Goal: Register for event/course

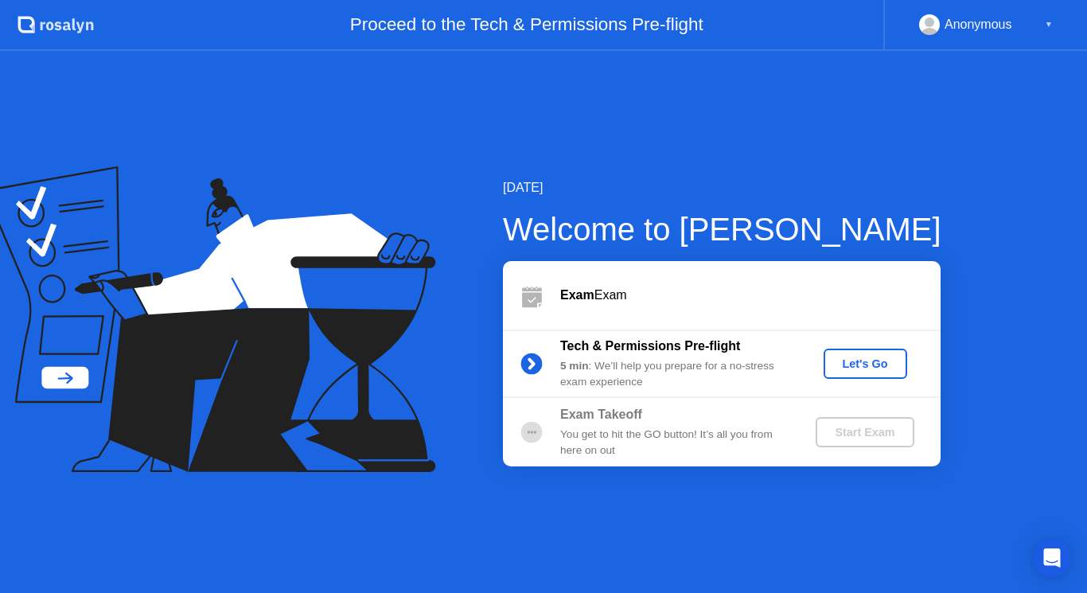
click at [877, 370] on div "Let's Go" at bounding box center [865, 363] width 71 height 13
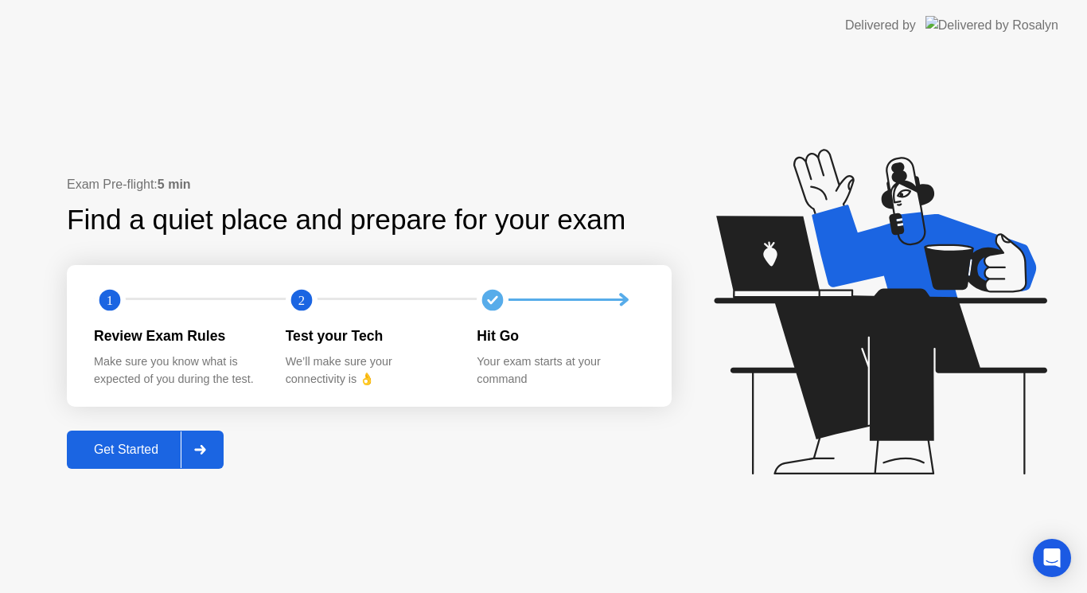
click at [146, 450] on div "Get Started" at bounding box center [126, 450] width 109 height 14
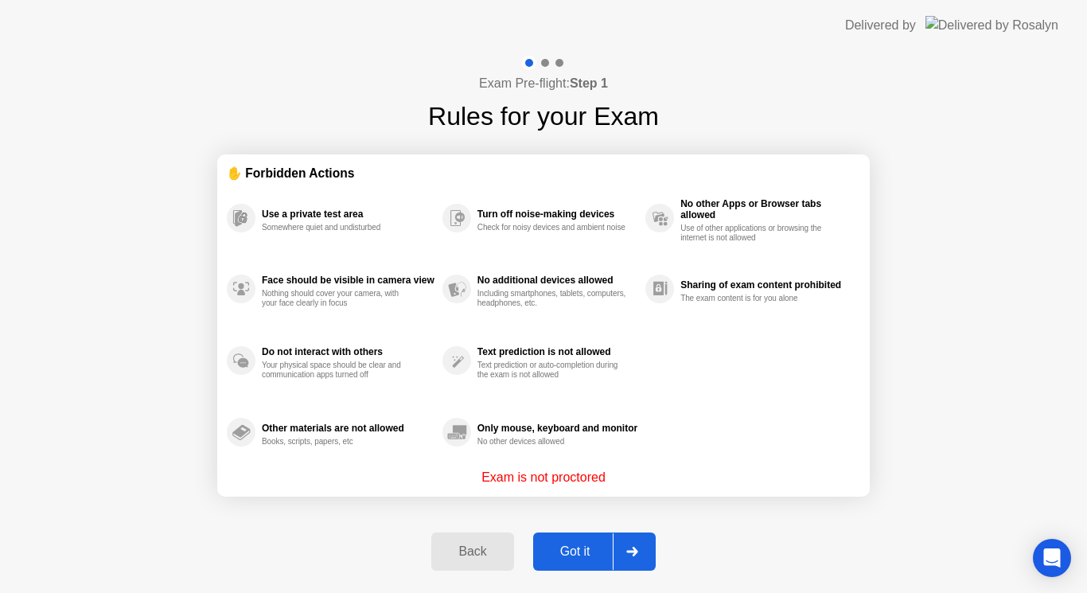
click at [567, 557] on div "Got it" at bounding box center [575, 552] width 75 height 14
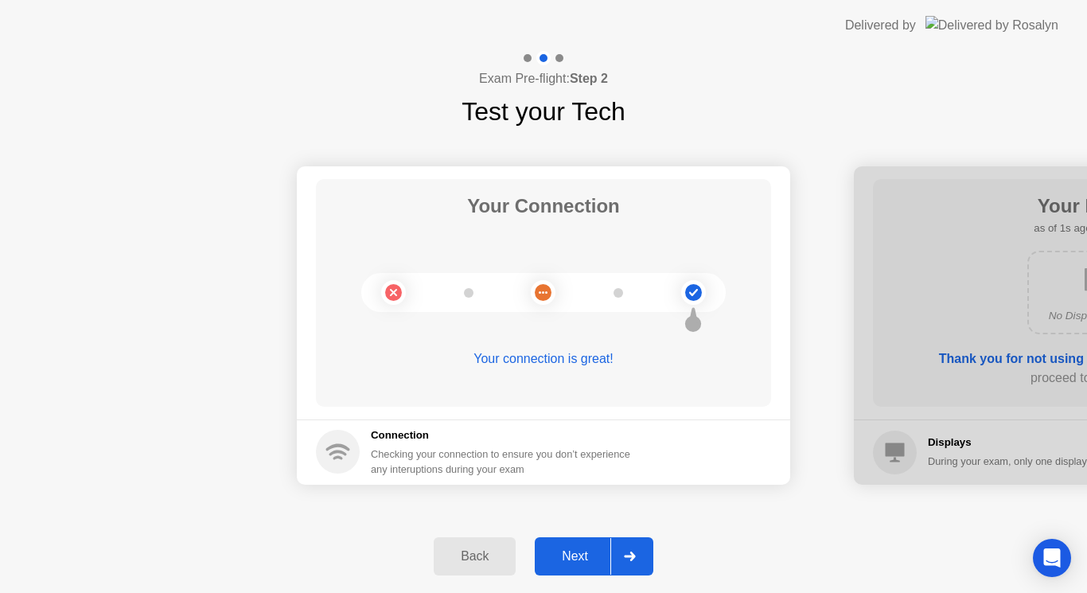
click at [567, 557] on div "Next" at bounding box center [575, 556] width 71 height 14
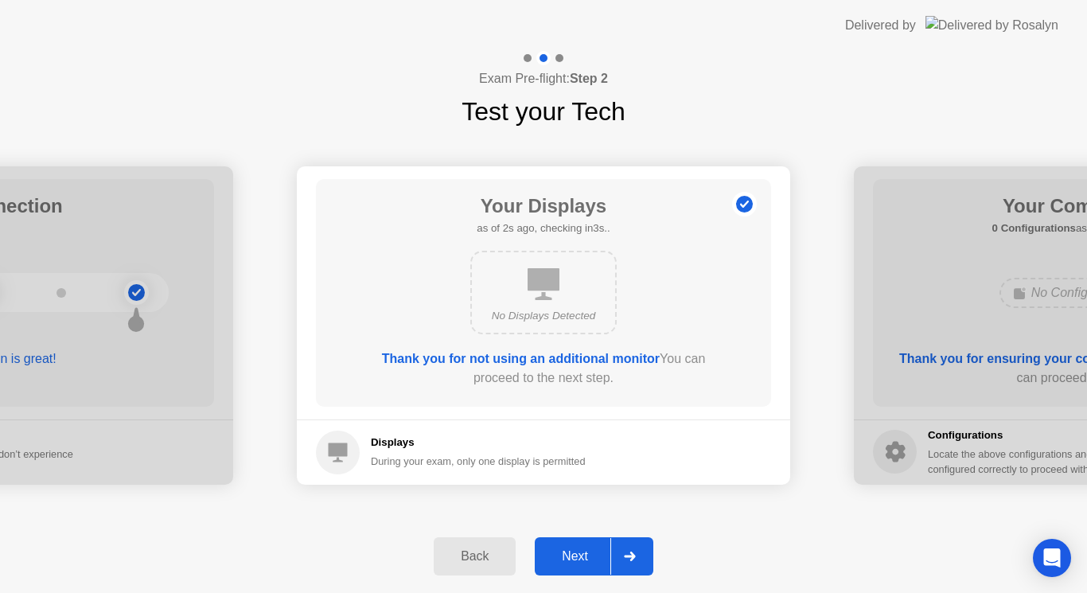
click at [567, 557] on div "Next" at bounding box center [575, 556] width 71 height 14
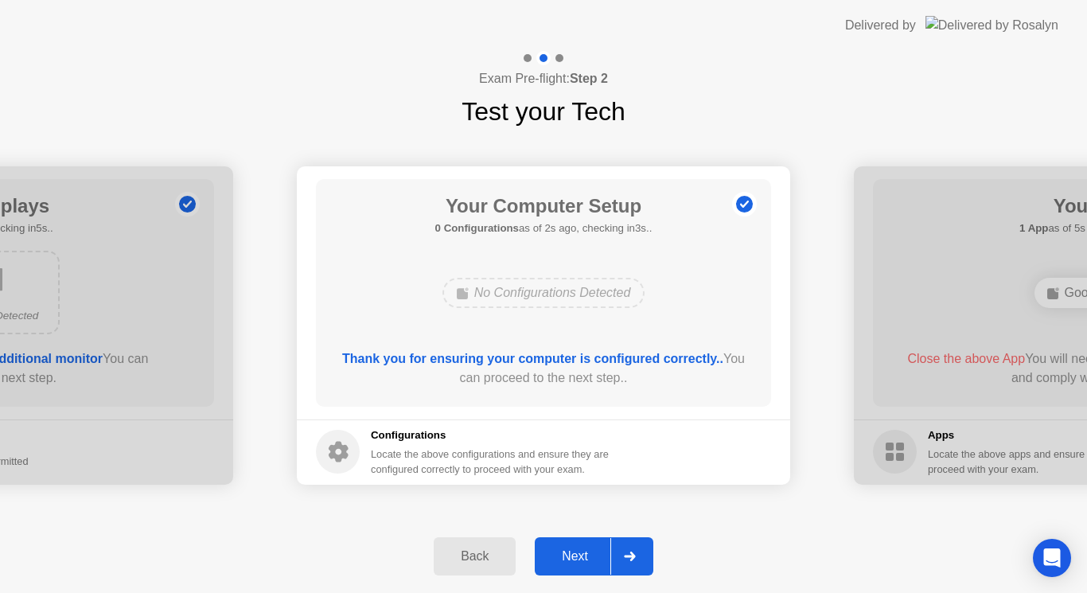
click at [567, 557] on div "Next" at bounding box center [575, 556] width 71 height 14
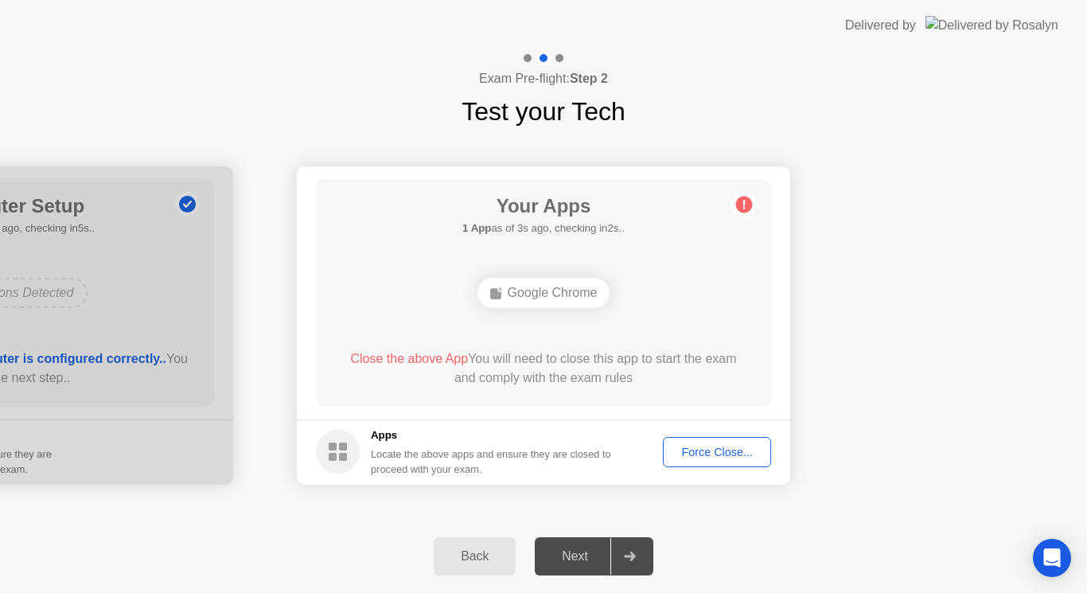
click at [588, 295] on div "Google Chrome" at bounding box center [544, 293] width 133 height 30
click at [748, 207] on circle at bounding box center [744, 204] width 17 height 17
click at [729, 456] on div "Force Close..." at bounding box center [717, 452] width 97 height 13
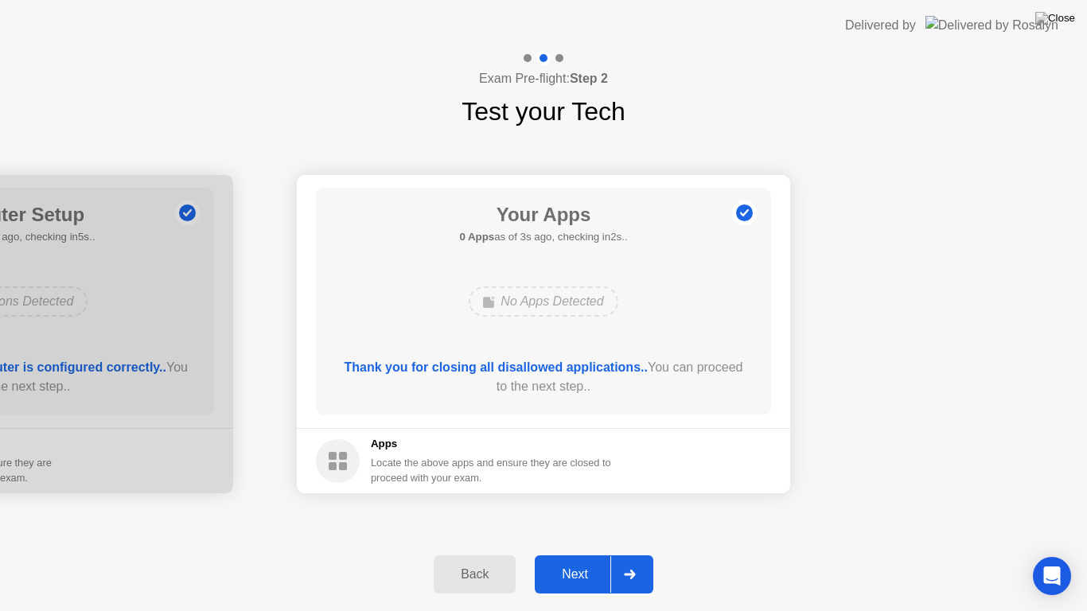
click at [589, 577] on div "Next" at bounding box center [575, 575] width 71 height 14
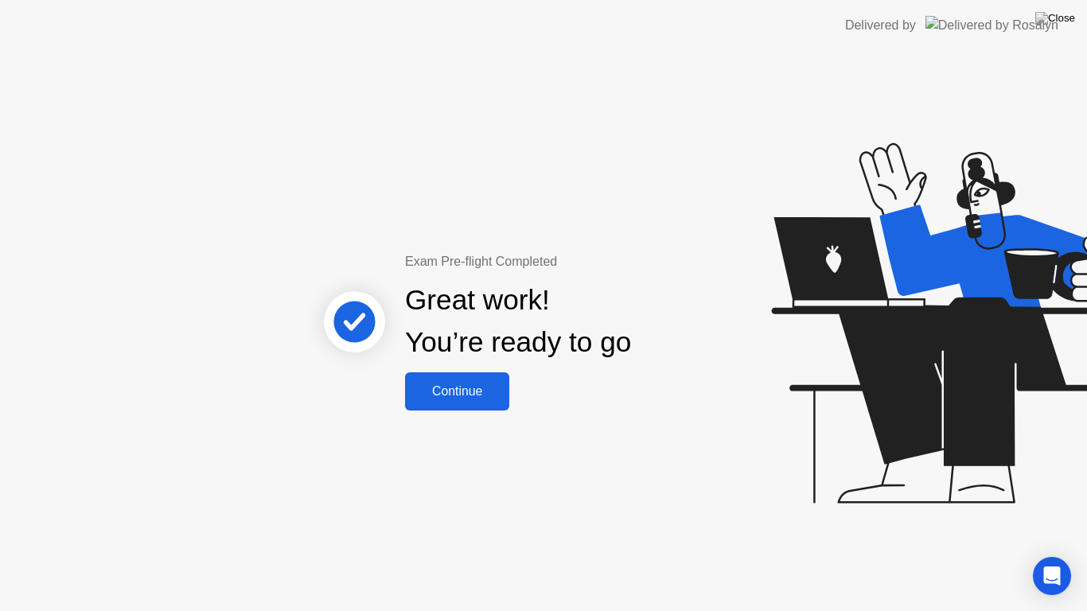
click at [484, 410] on button "Continue" at bounding box center [457, 392] width 104 height 38
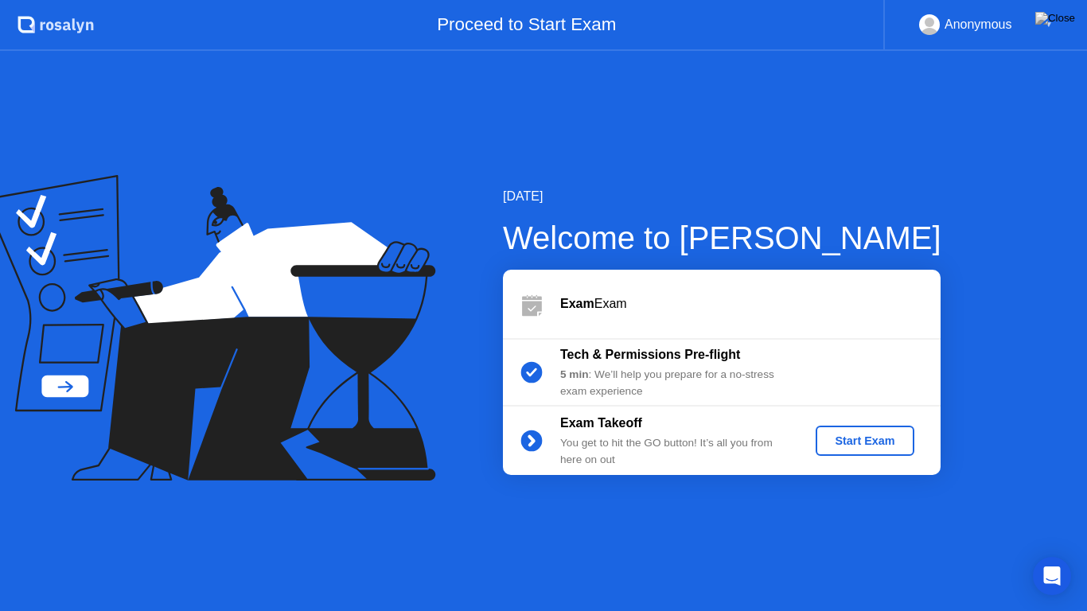
click at [861, 440] on div "Start Exam" at bounding box center [864, 441] width 85 height 13
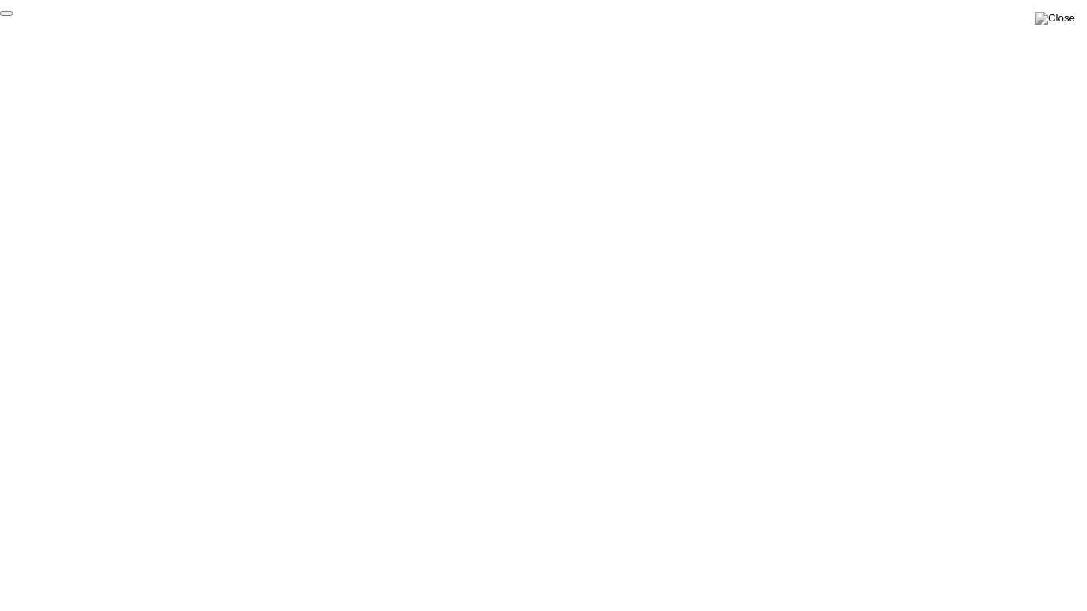
click at [13, 16] on button "End Proctoring Session" at bounding box center [6, 13] width 13 height 5
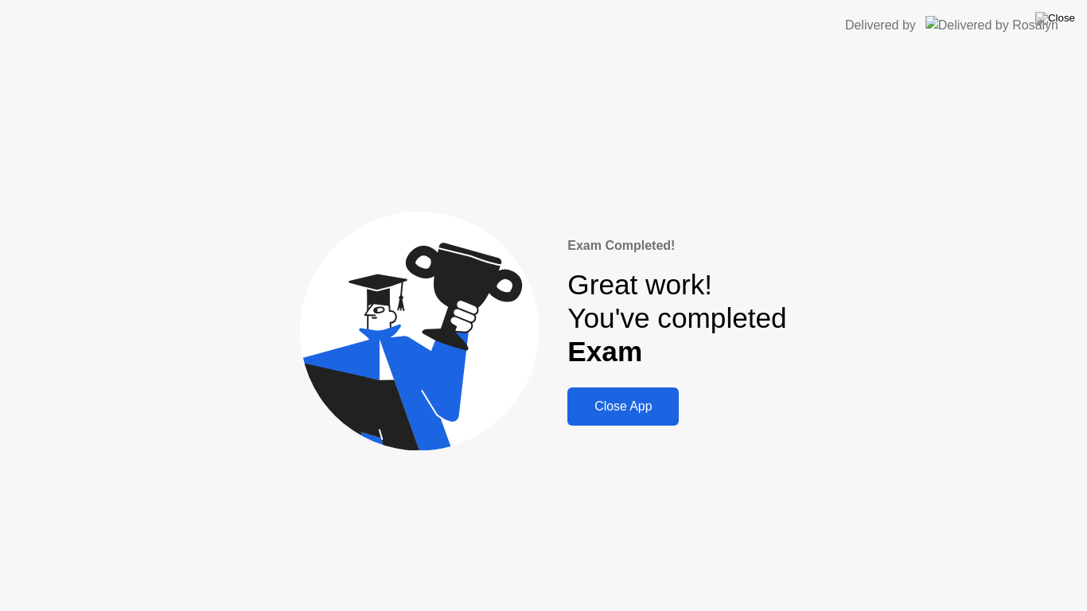
click at [602, 412] on div "Close App" at bounding box center [623, 407] width 102 height 14
